Goal: Browse casually: Explore the website without a specific task or goal

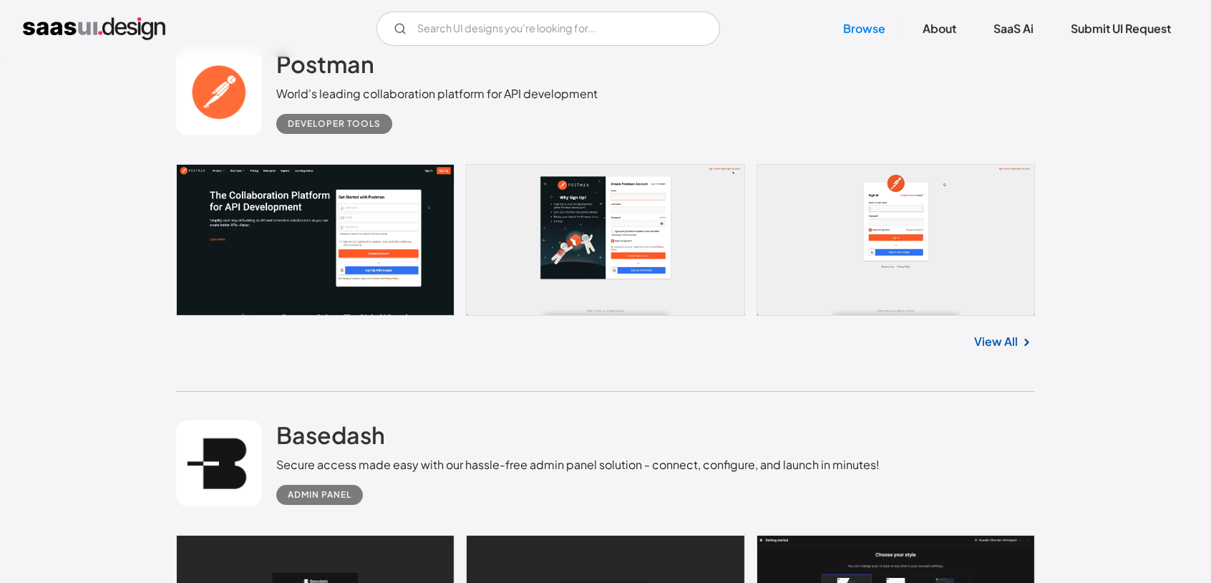
scroll to position [358, 0]
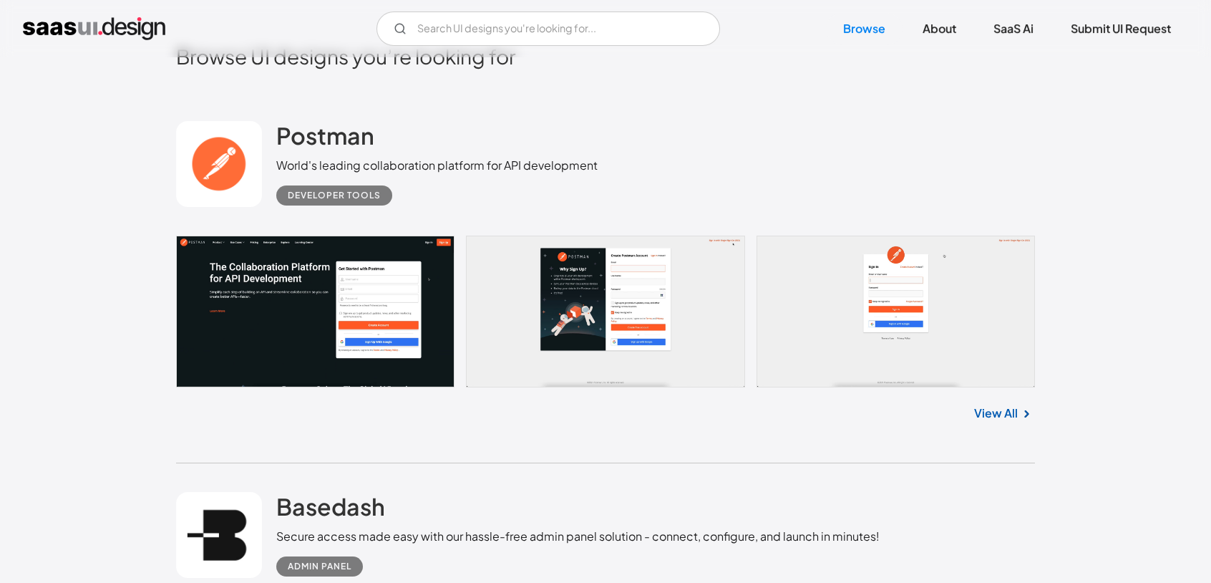
click at [613, 288] on link at bounding box center [605, 311] width 859 height 152
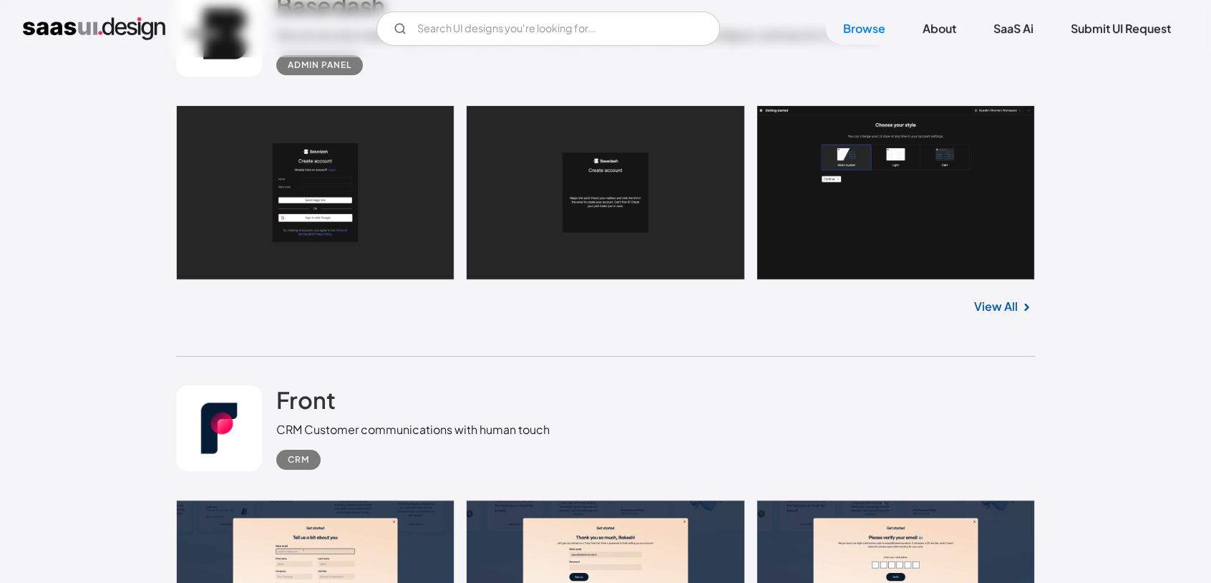
scroll to position [1217, 0]
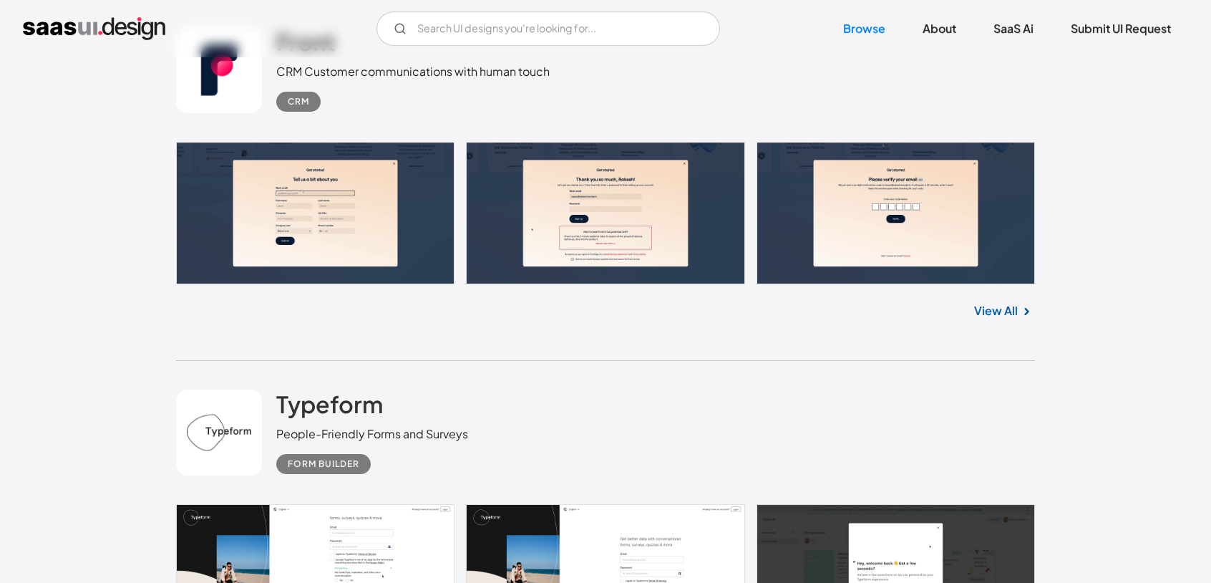
click at [369, 212] on link at bounding box center [605, 213] width 859 height 142
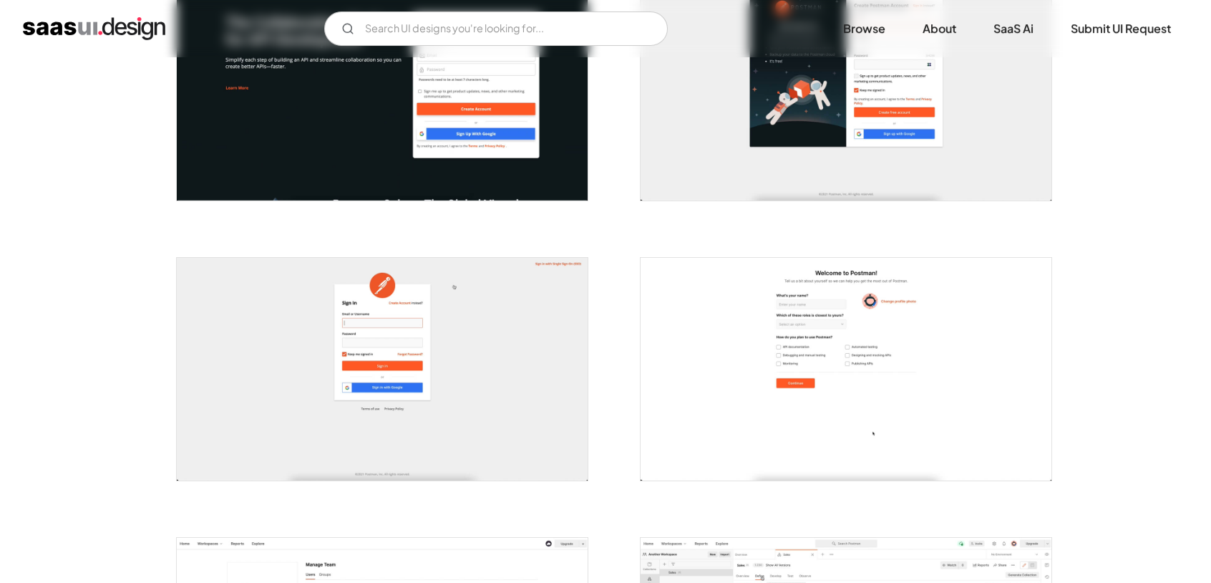
scroll to position [429, 0]
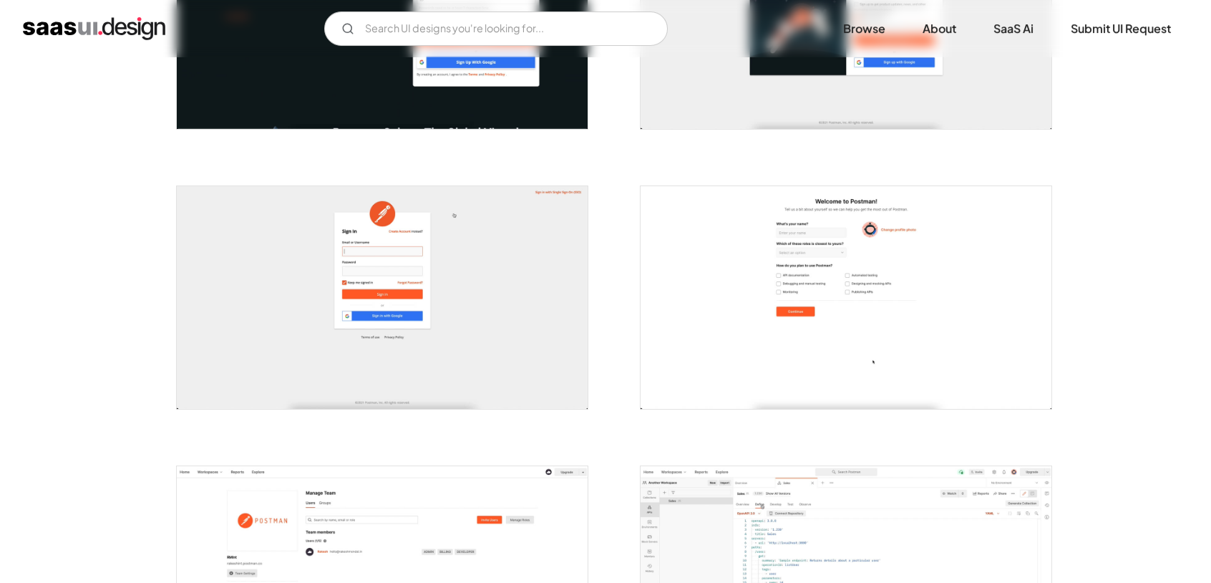
click at [761, 271] on img "open lightbox" at bounding box center [846, 297] width 411 height 223
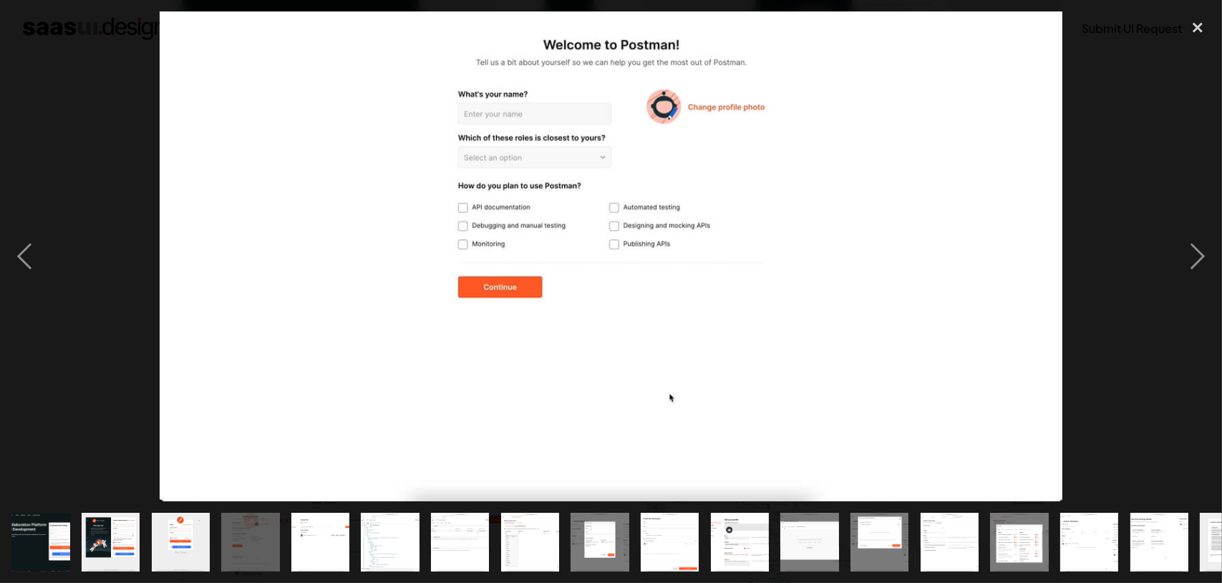
click at [1162, 270] on div at bounding box center [611, 256] width 1222 height 490
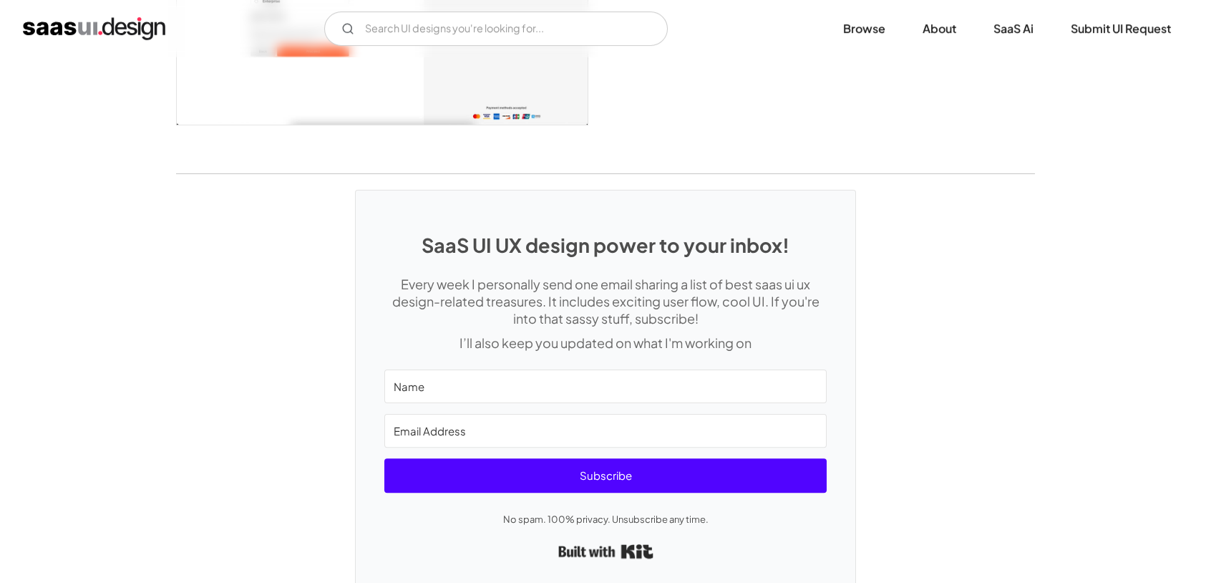
scroll to position [3852, 0]
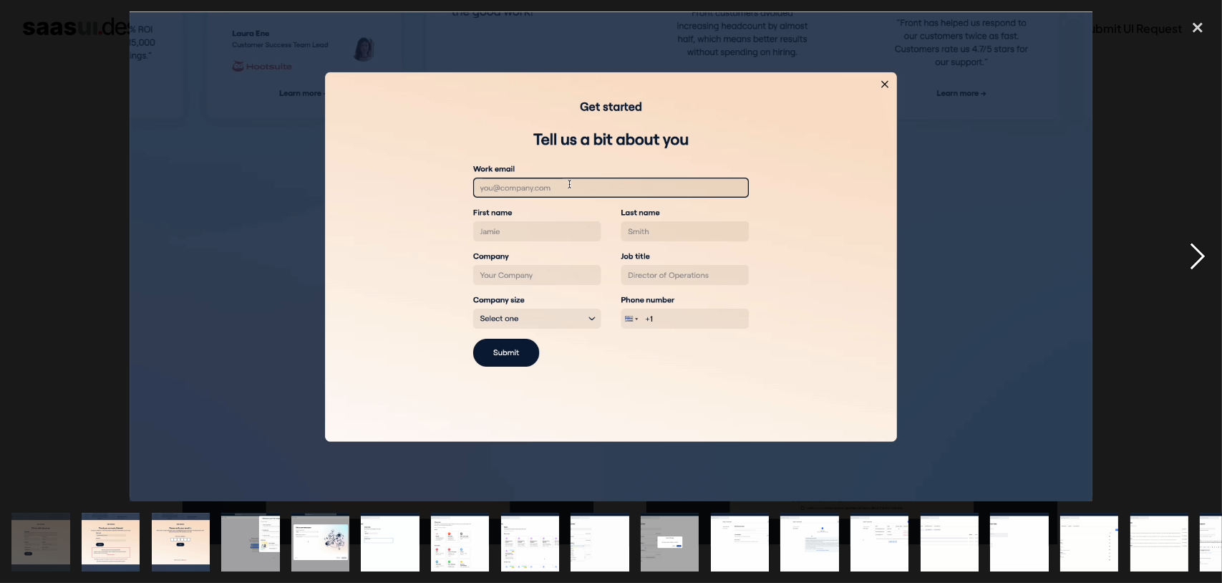
click at [1203, 262] on div "next image" at bounding box center [1197, 256] width 49 height 490
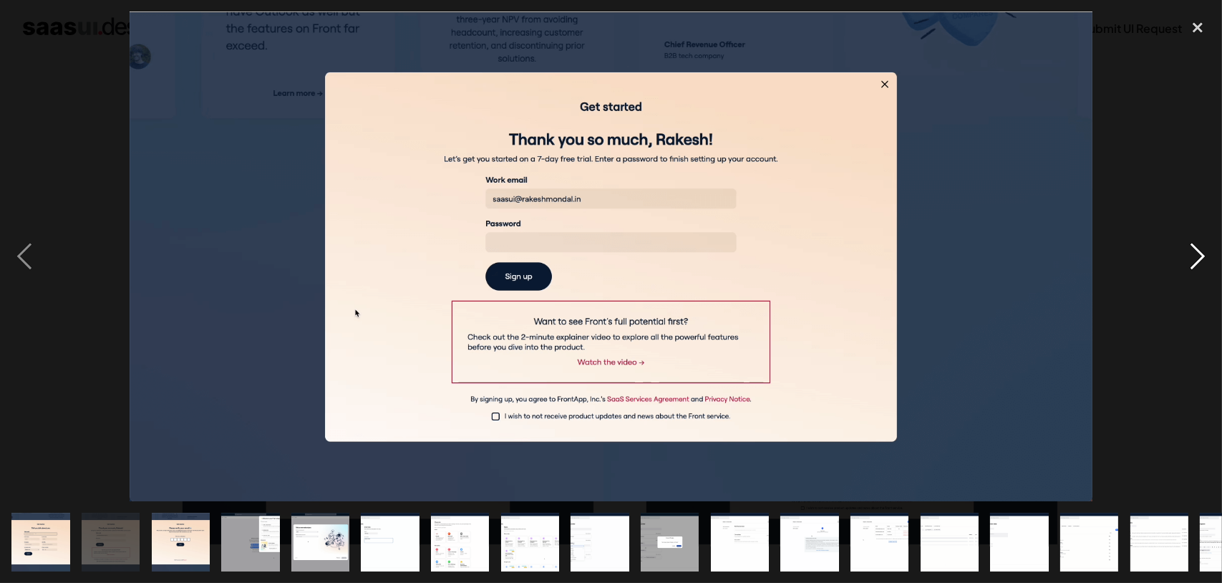
click at [1203, 262] on div "next image" at bounding box center [1197, 256] width 49 height 490
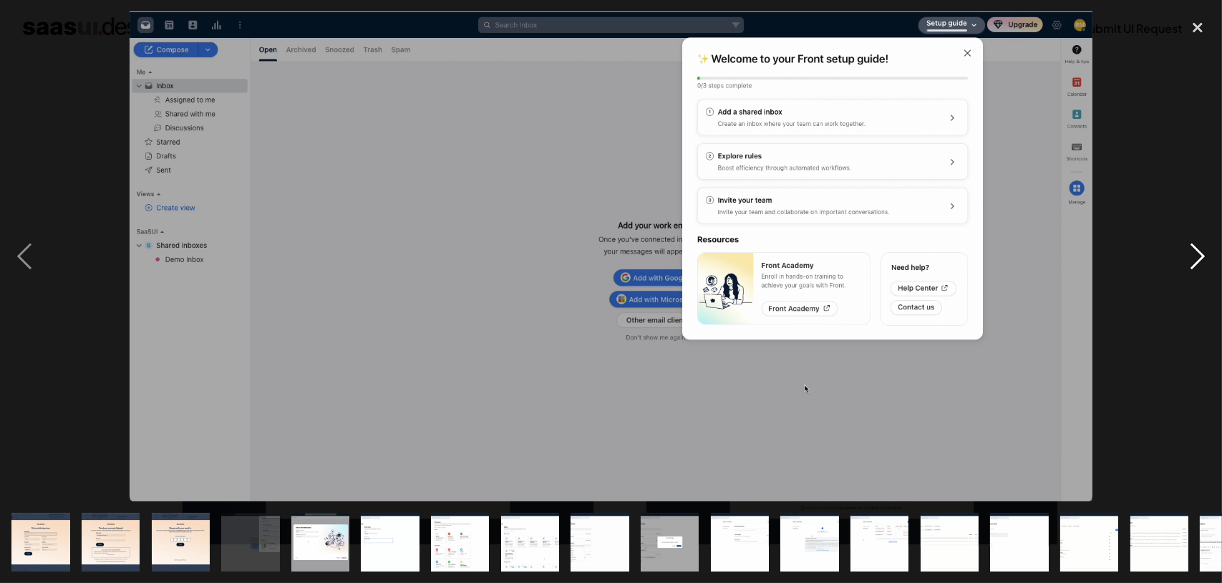
click at [1203, 262] on div "next image" at bounding box center [1197, 256] width 49 height 490
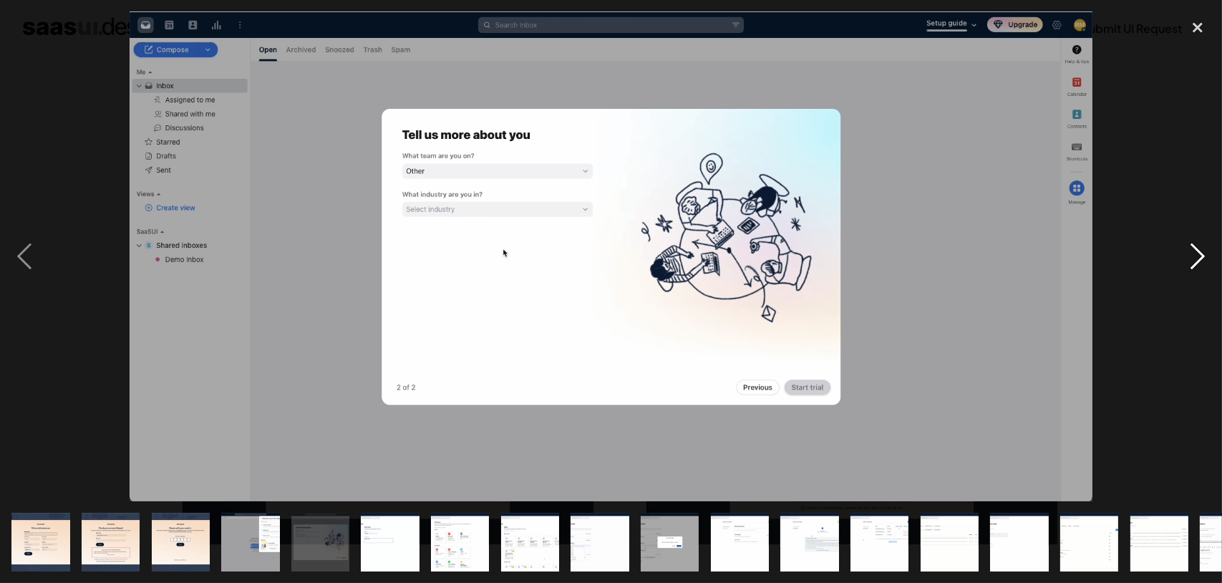
click at [1203, 262] on div "next image" at bounding box center [1197, 256] width 49 height 490
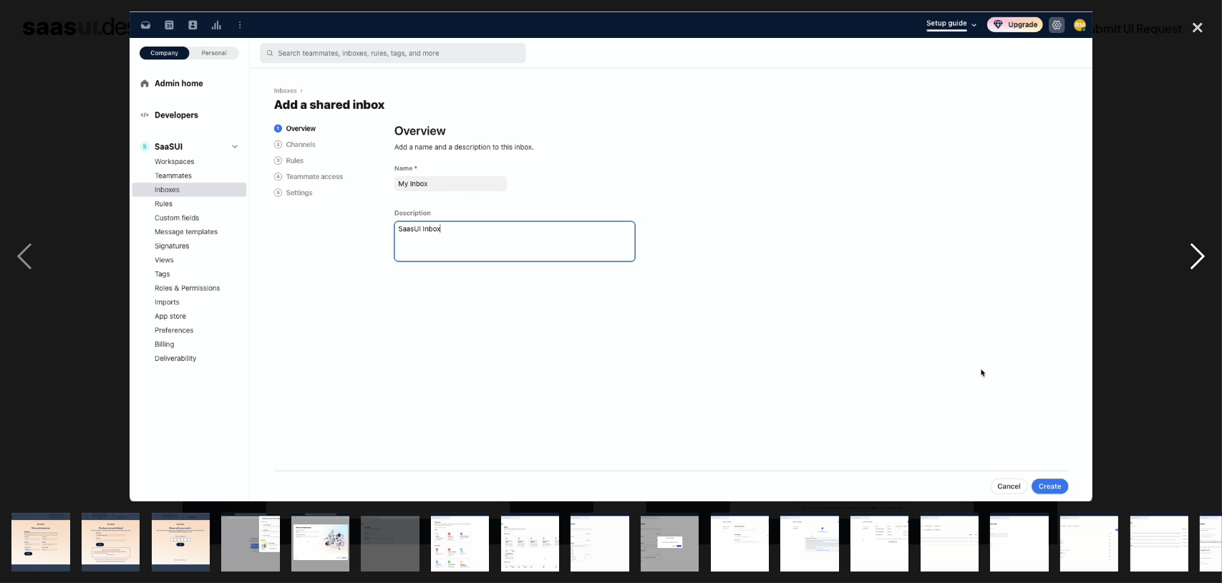
click at [1203, 262] on div "next image" at bounding box center [1197, 256] width 49 height 490
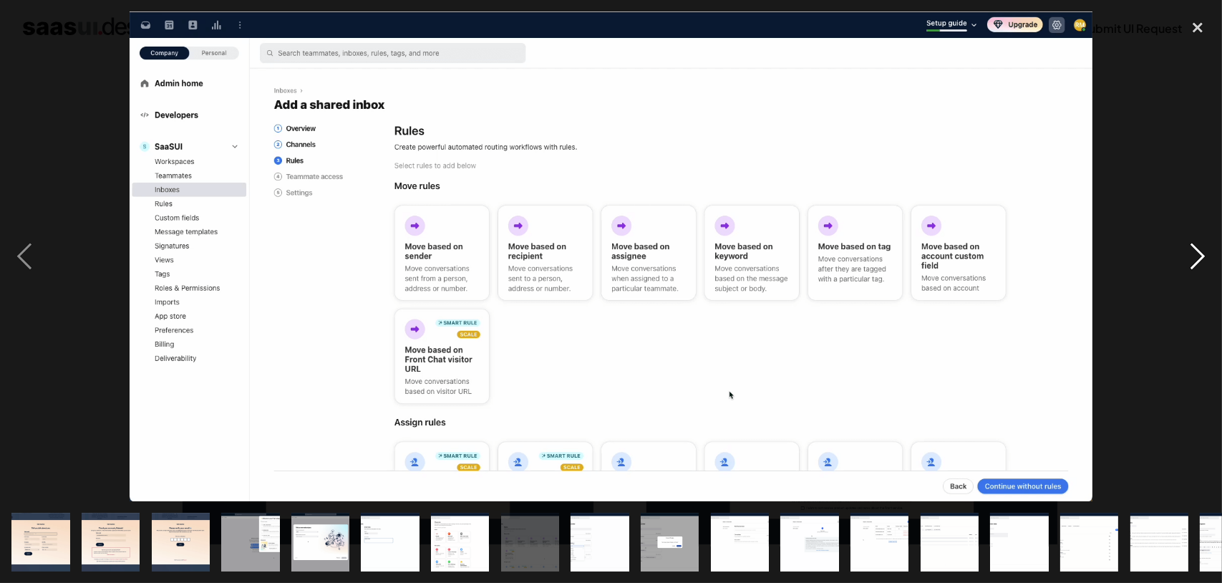
click at [1202, 260] on div "next image" at bounding box center [1197, 256] width 49 height 490
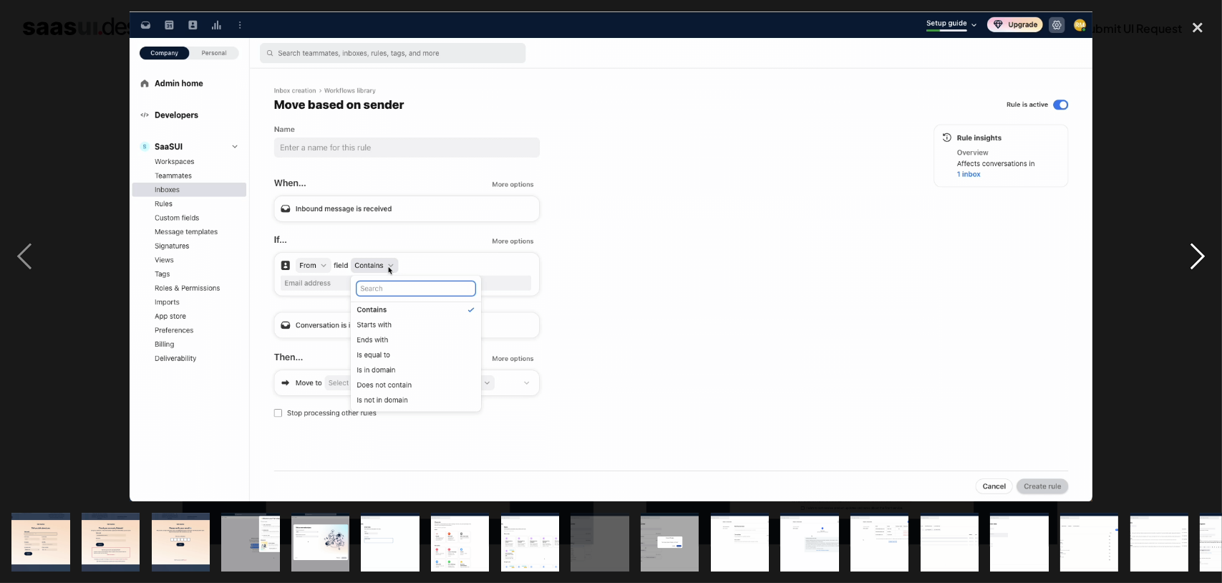
click at [1202, 260] on div "next image" at bounding box center [1197, 256] width 49 height 490
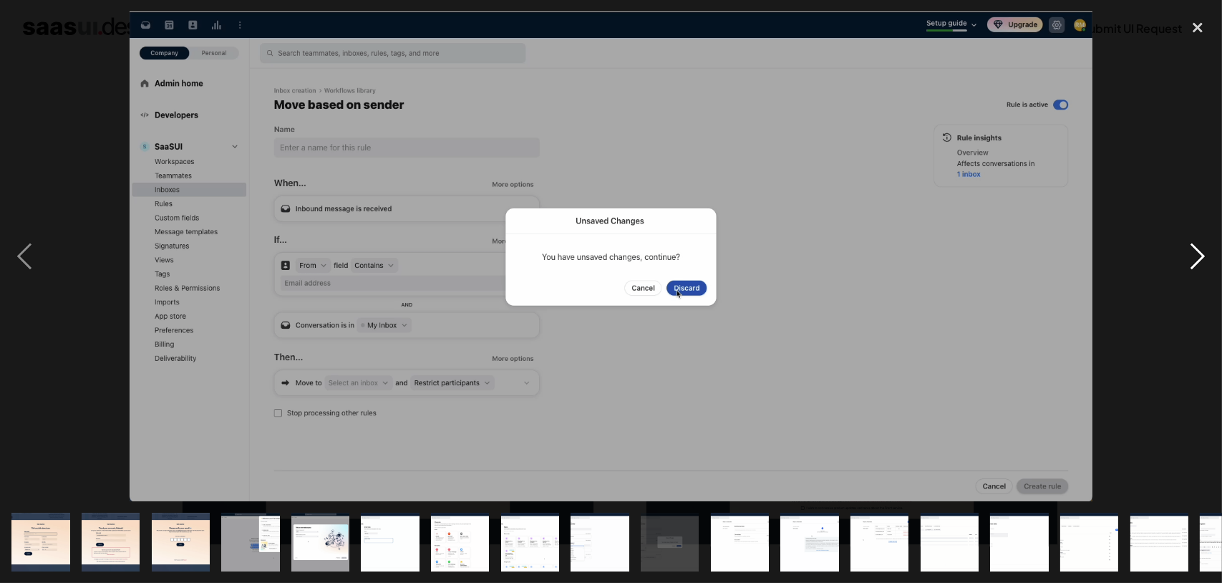
click at [1202, 260] on div "next image" at bounding box center [1197, 256] width 49 height 490
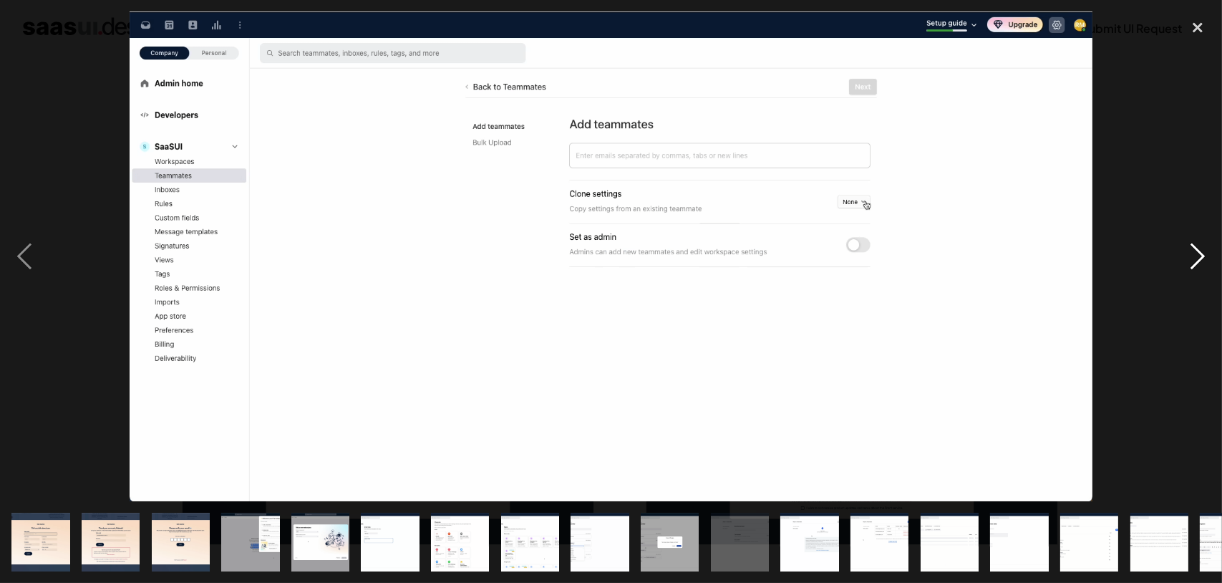
click at [1202, 260] on div "next image" at bounding box center [1197, 256] width 49 height 490
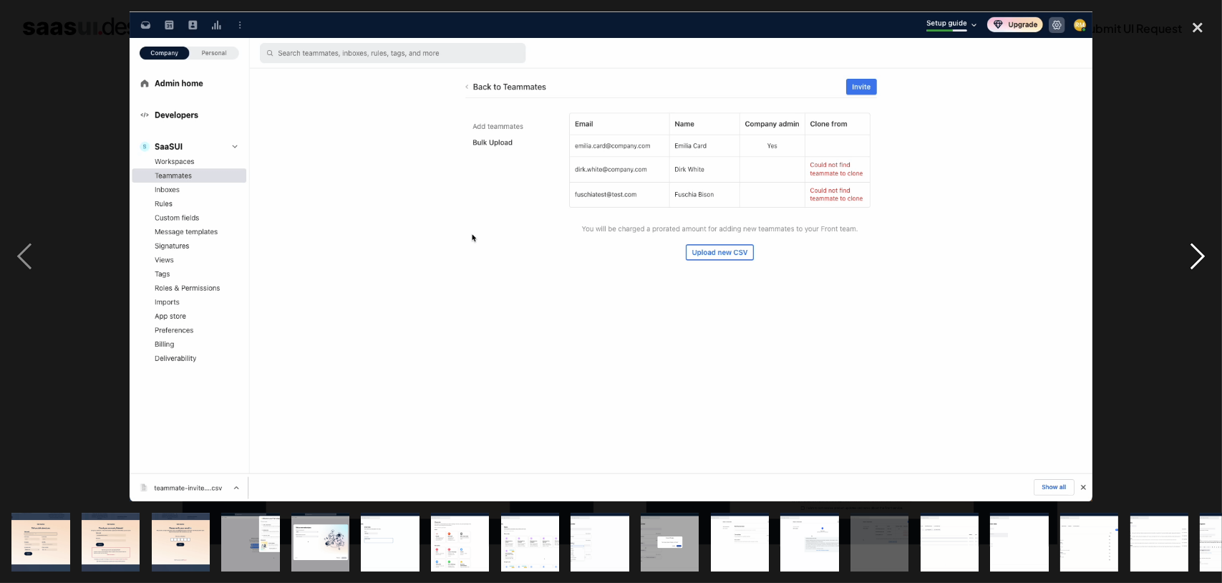
click at [1202, 260] on div "next image" at bounding box center [1197, 256] width 49 height 490
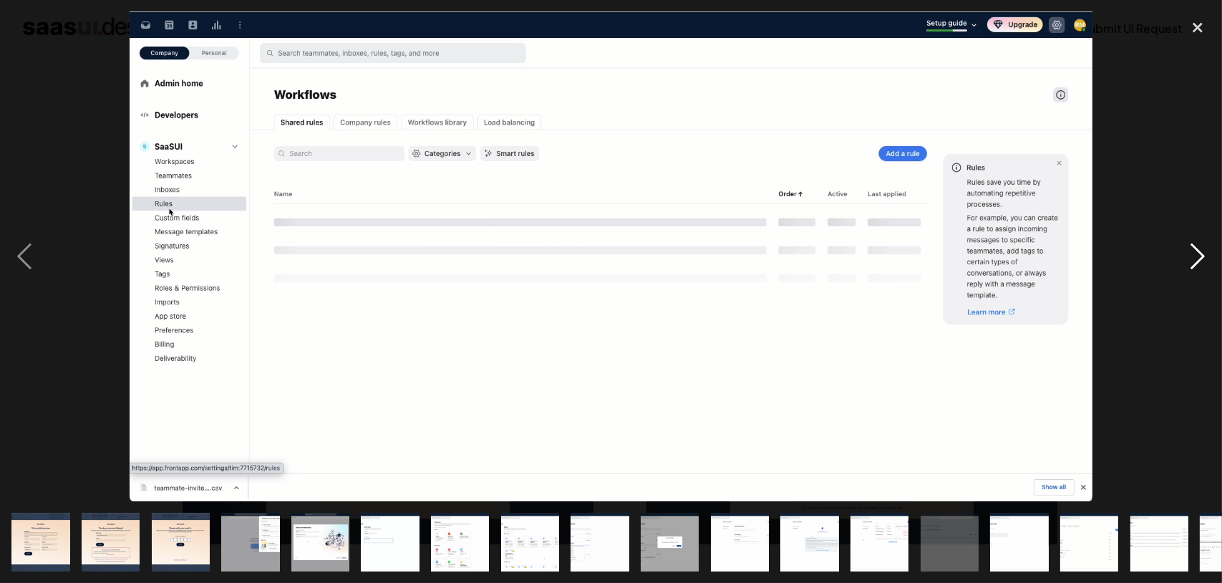
click at [1202, 260] on div "next image" at bounding box center [1197, 256] width 49 height 490
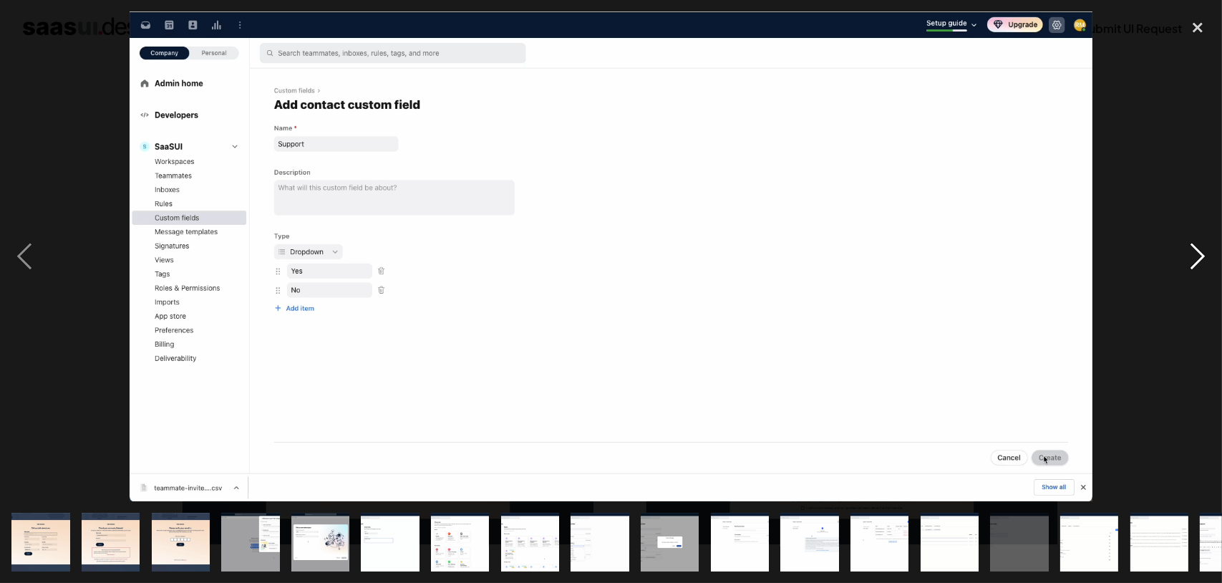
click at [1202, 260] on div "next image" at bounding box center [1197, 256] width 49 height 490
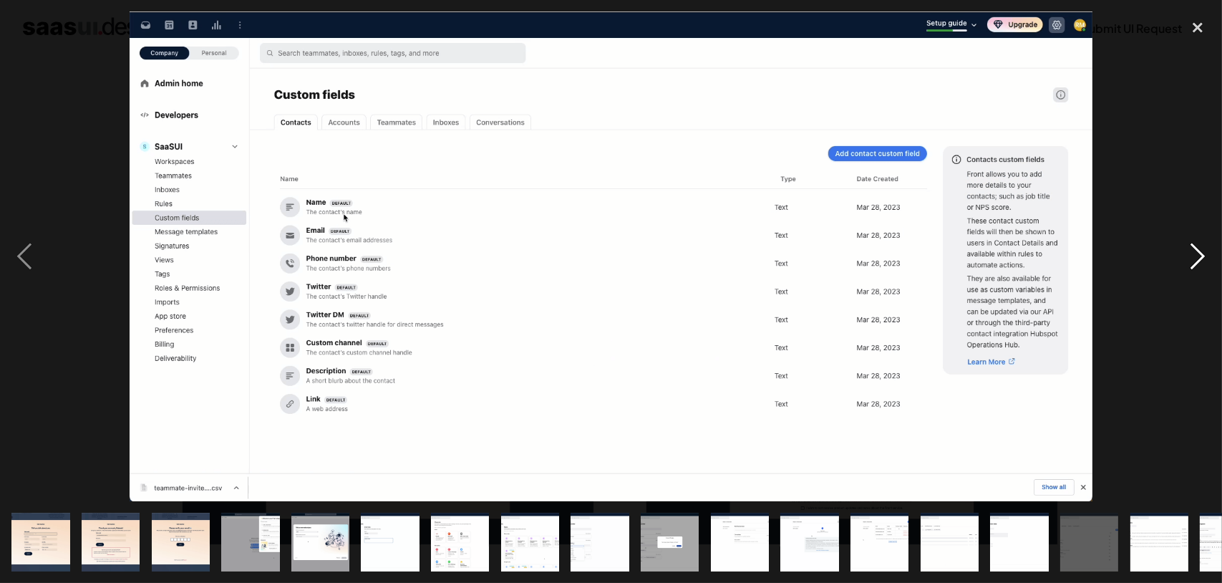
click at [1202, 260] on div "next image" at bounding box center [1197, 256] width 49 height 490
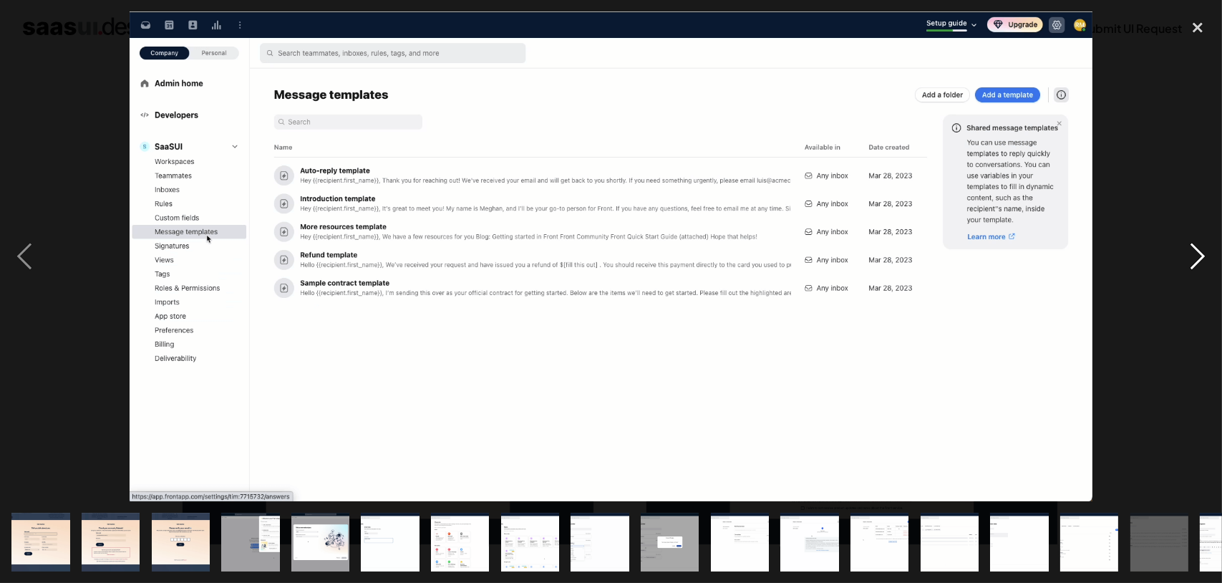
click at [1202, 260] on div "next image" at bounding box center [1197, 256] width 49 height 490
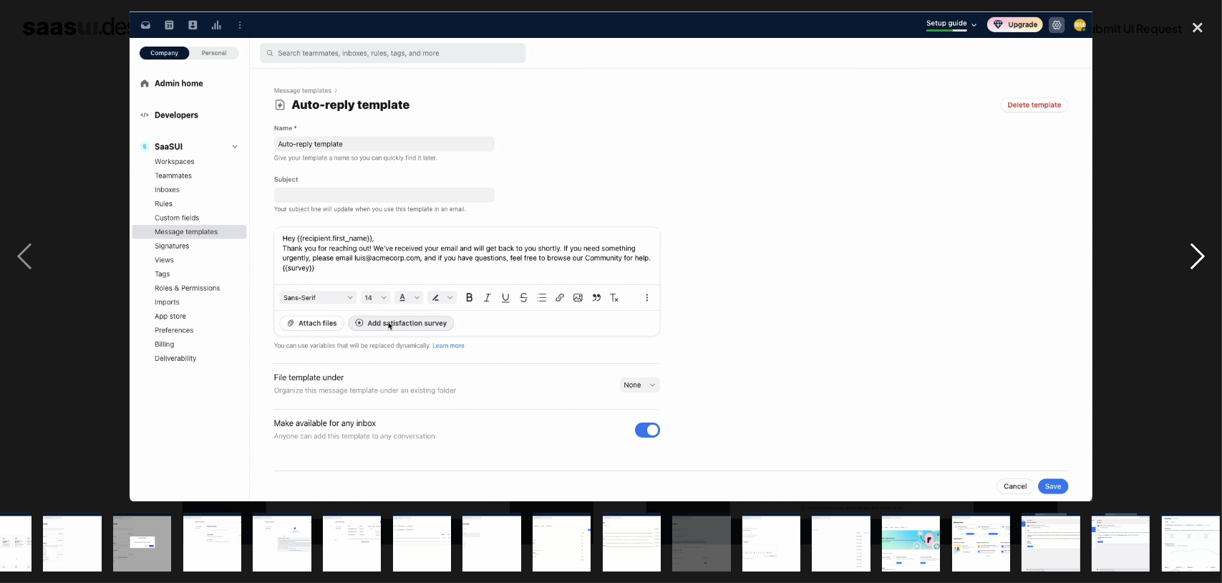
click at [1202, 260] on div "next image" at bounding box center [1197, 256] width 49 height 490
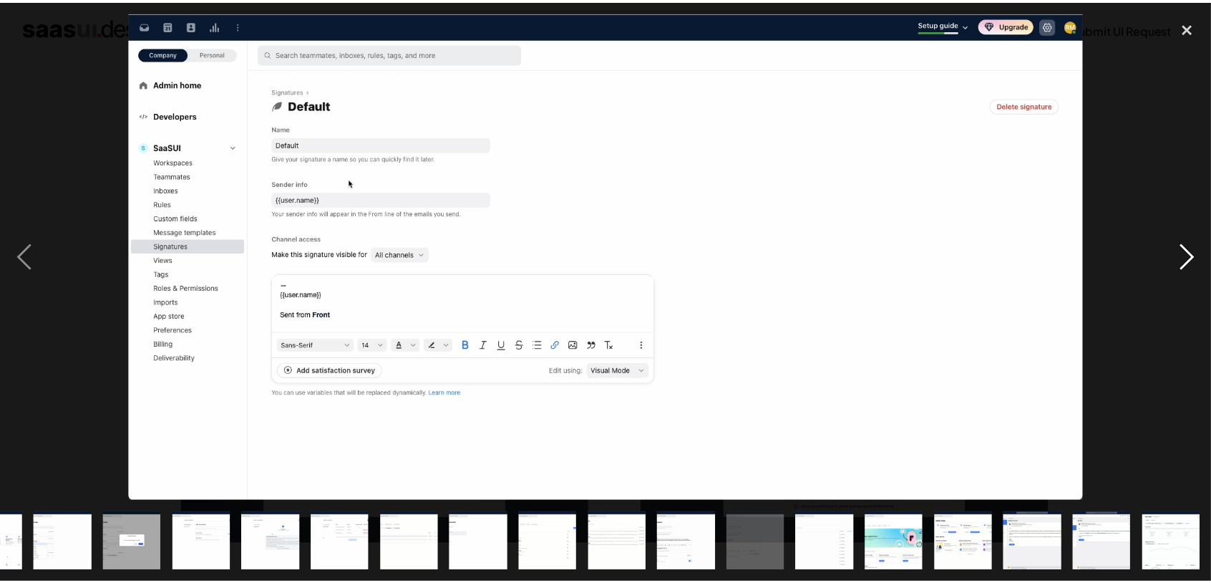
scroll to position [0, 537]
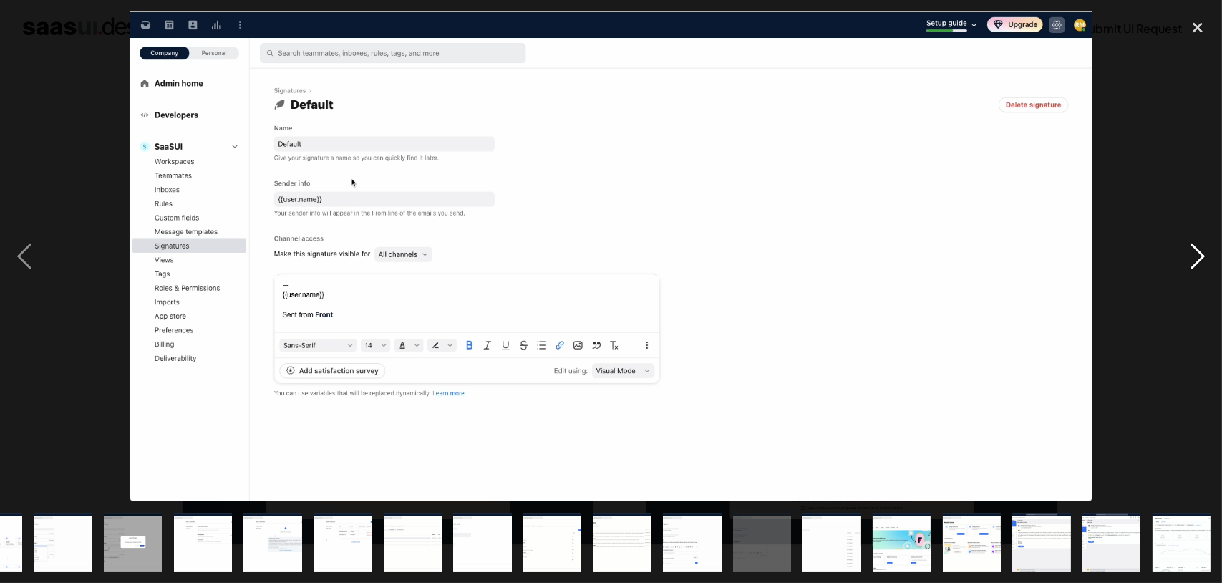
click at [1202, 260] on div "next image" at bounding box center [1197, 256] width 49 height 490
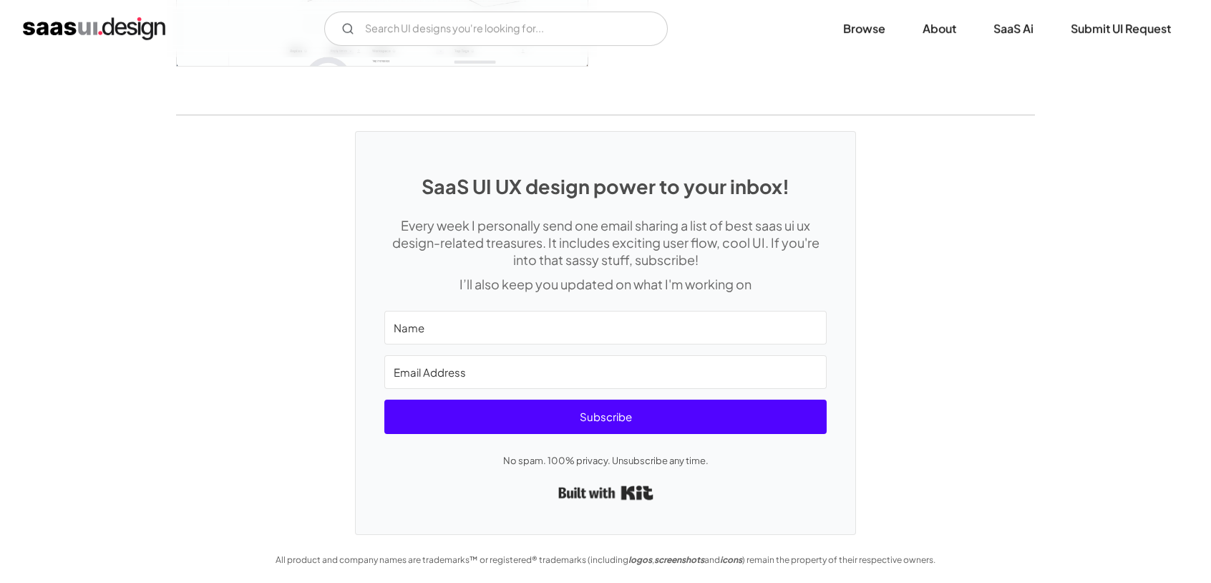
scroll to position [3242, 0]
